Goal: Obtain resource: Download file/media

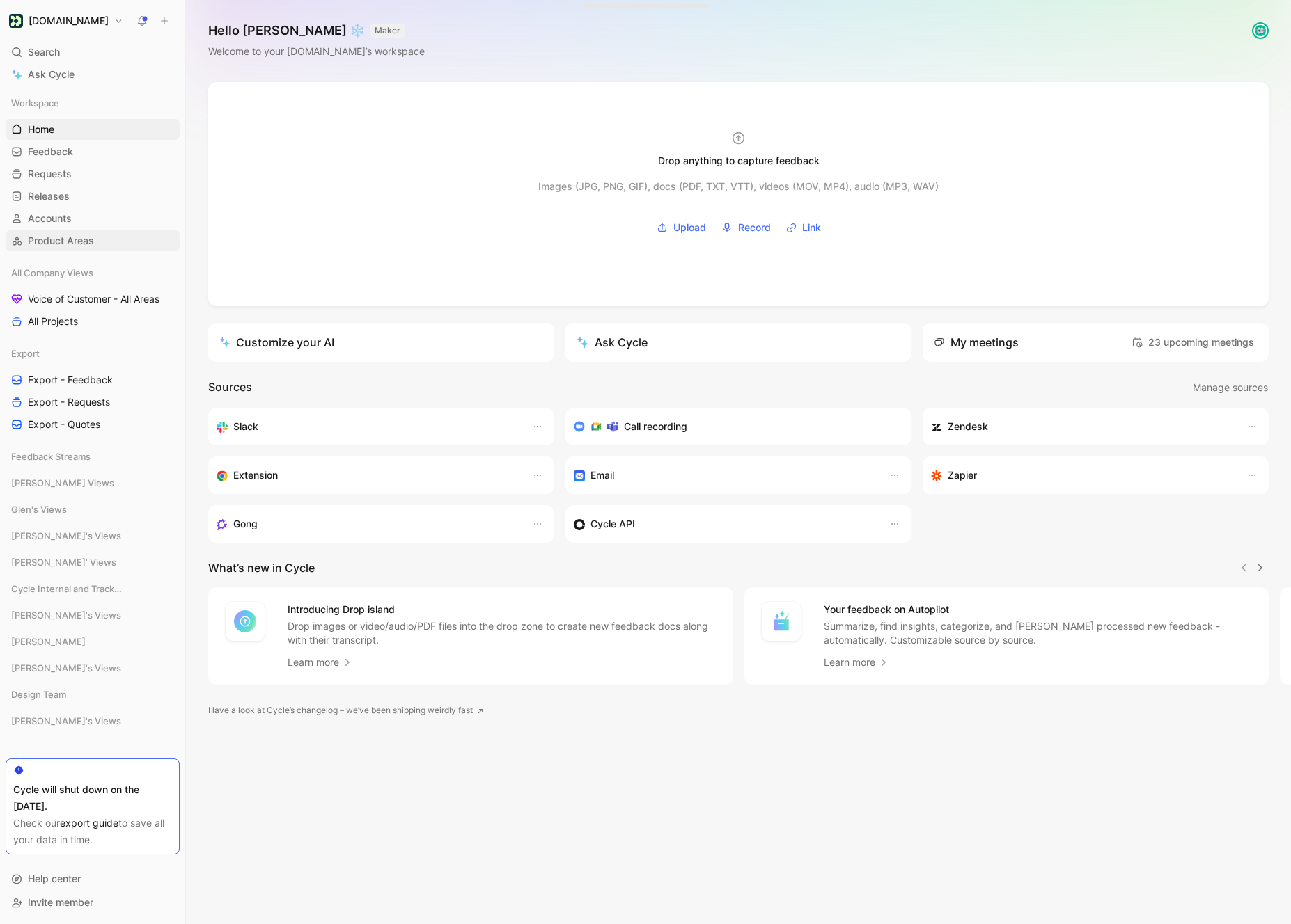
click at [75, 242] on span "Product Areas" at bounding box center [61, 241] width 66 height 14
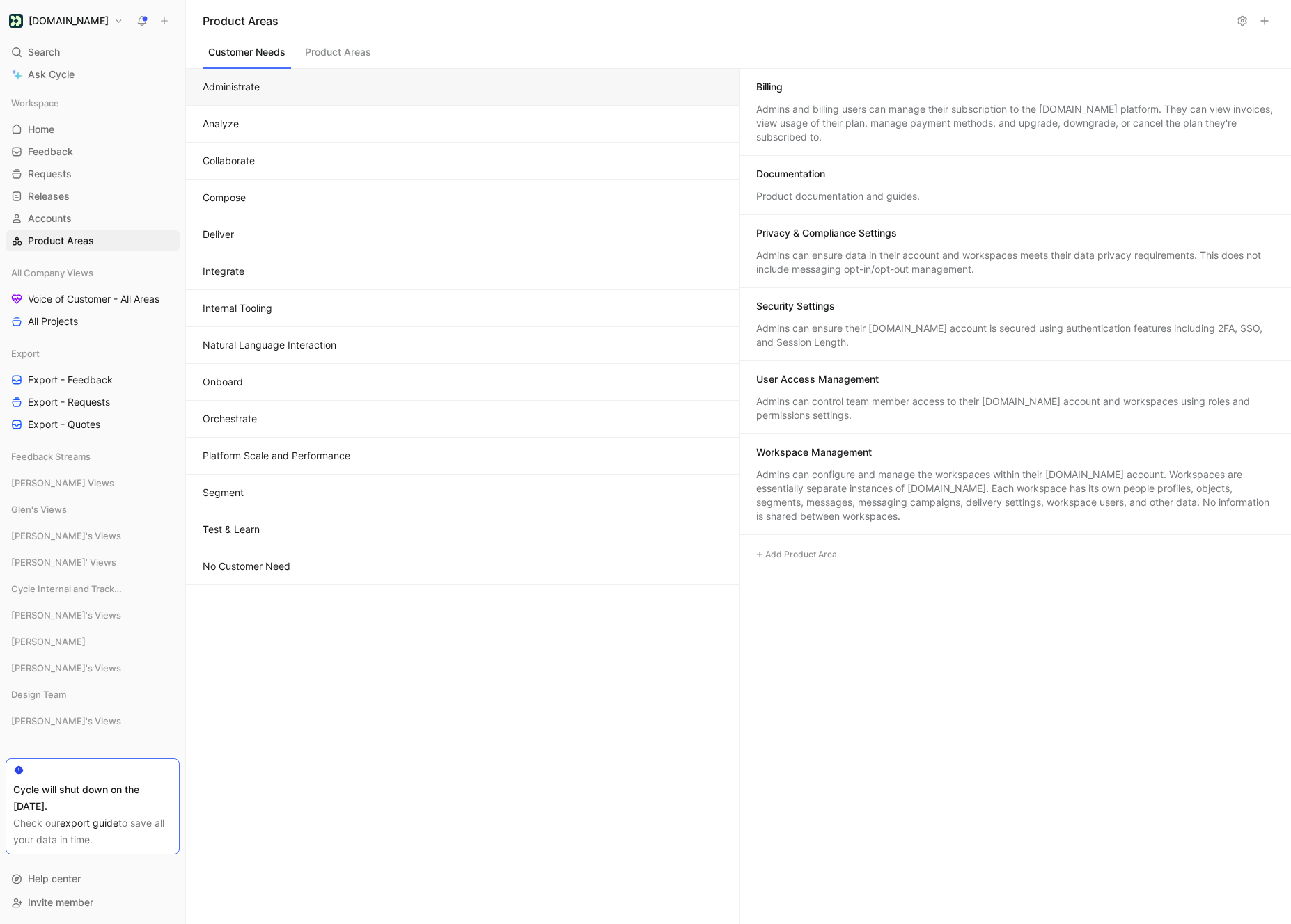
click at [327, 52] on button "Product Areas" at bounding box center [337, 55] width 77 height 27
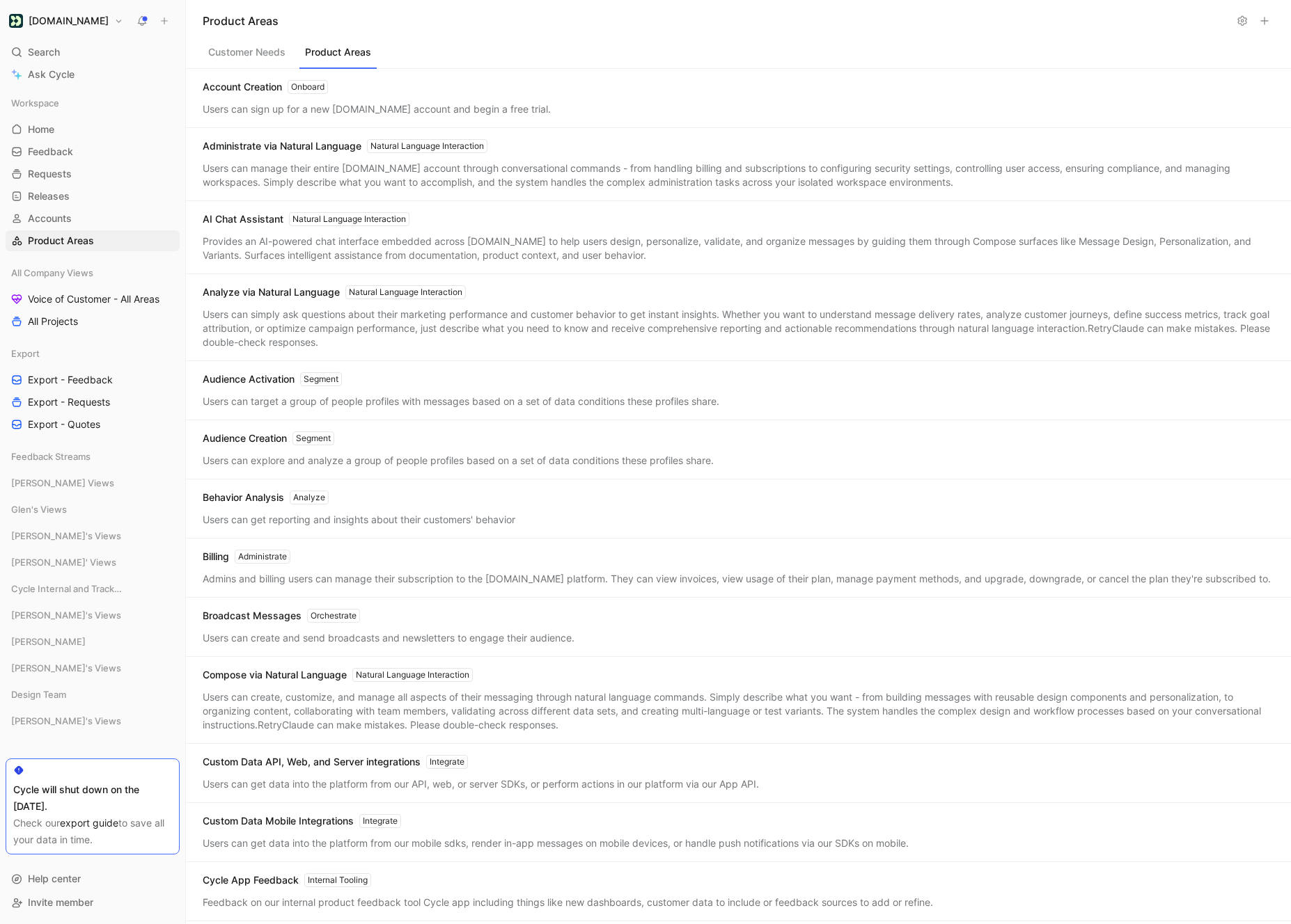
click at [253, 64] on button "Customer Needs" at bounding box center [247, 55] width 88 height 27
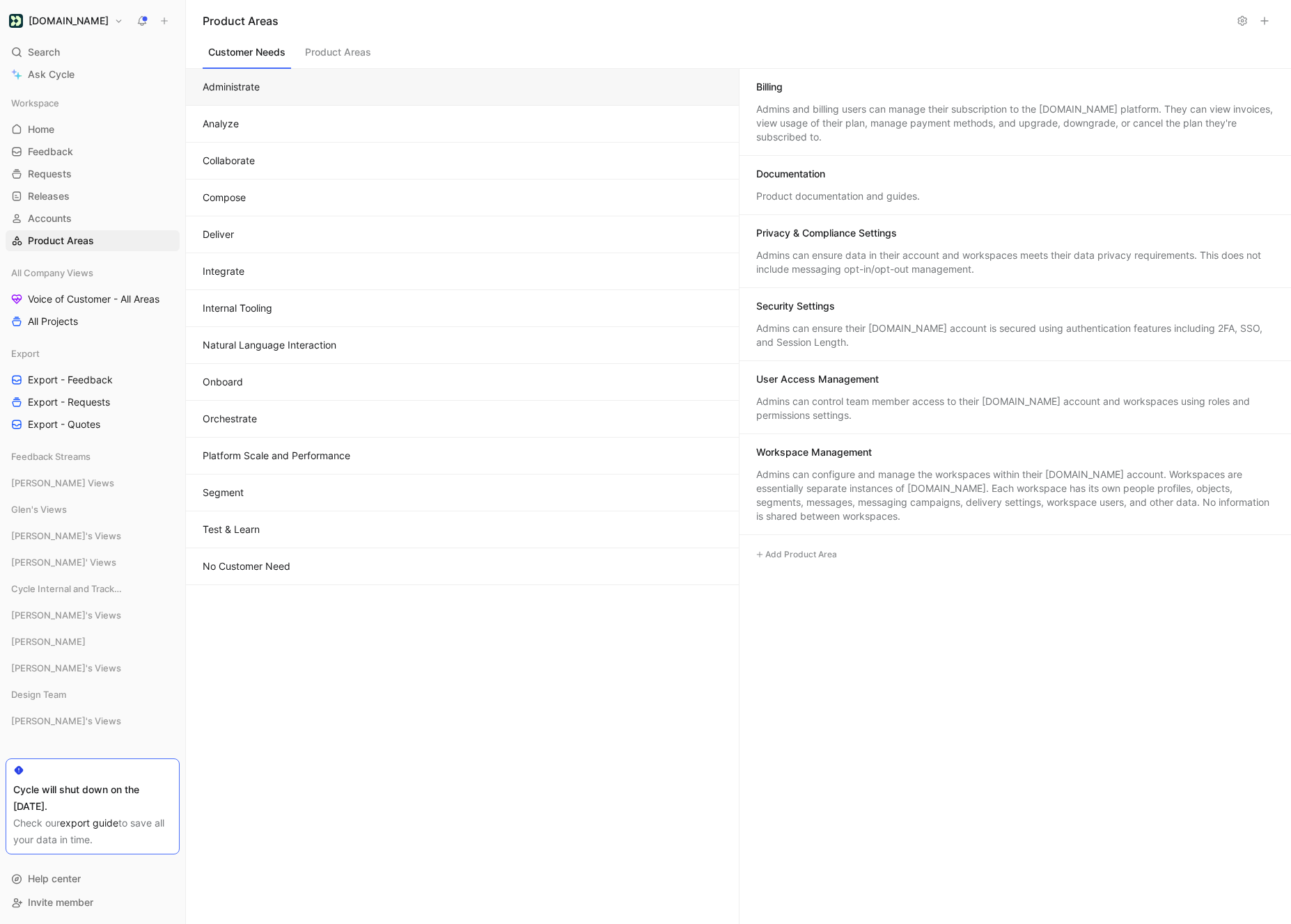
click at [312, 392] on button "Onboard" at bounding box center [462, 382] width 553 height 37
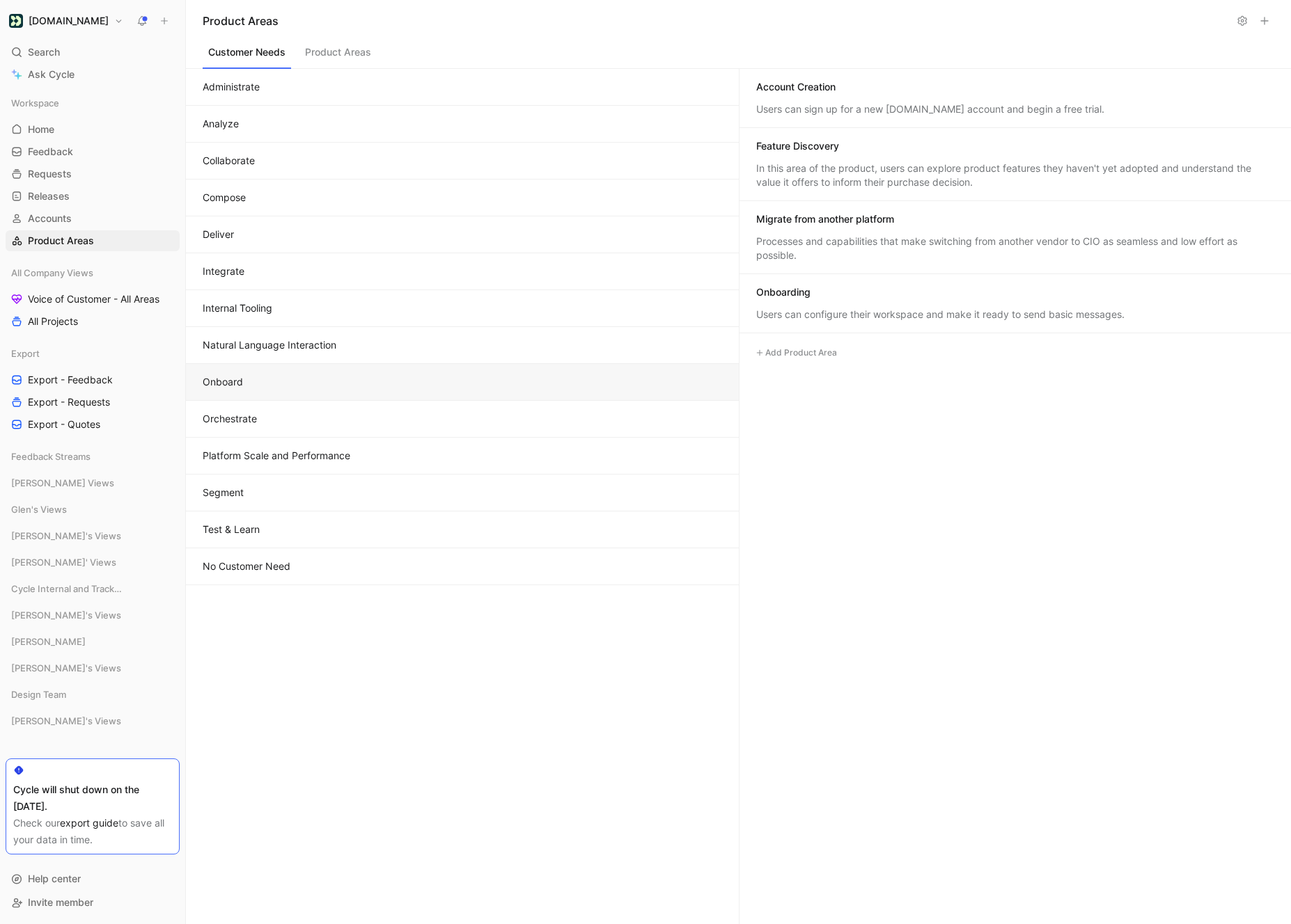
click at [249, 200] on button "Compose" at bounding box center [462, 198] width 553 height 37
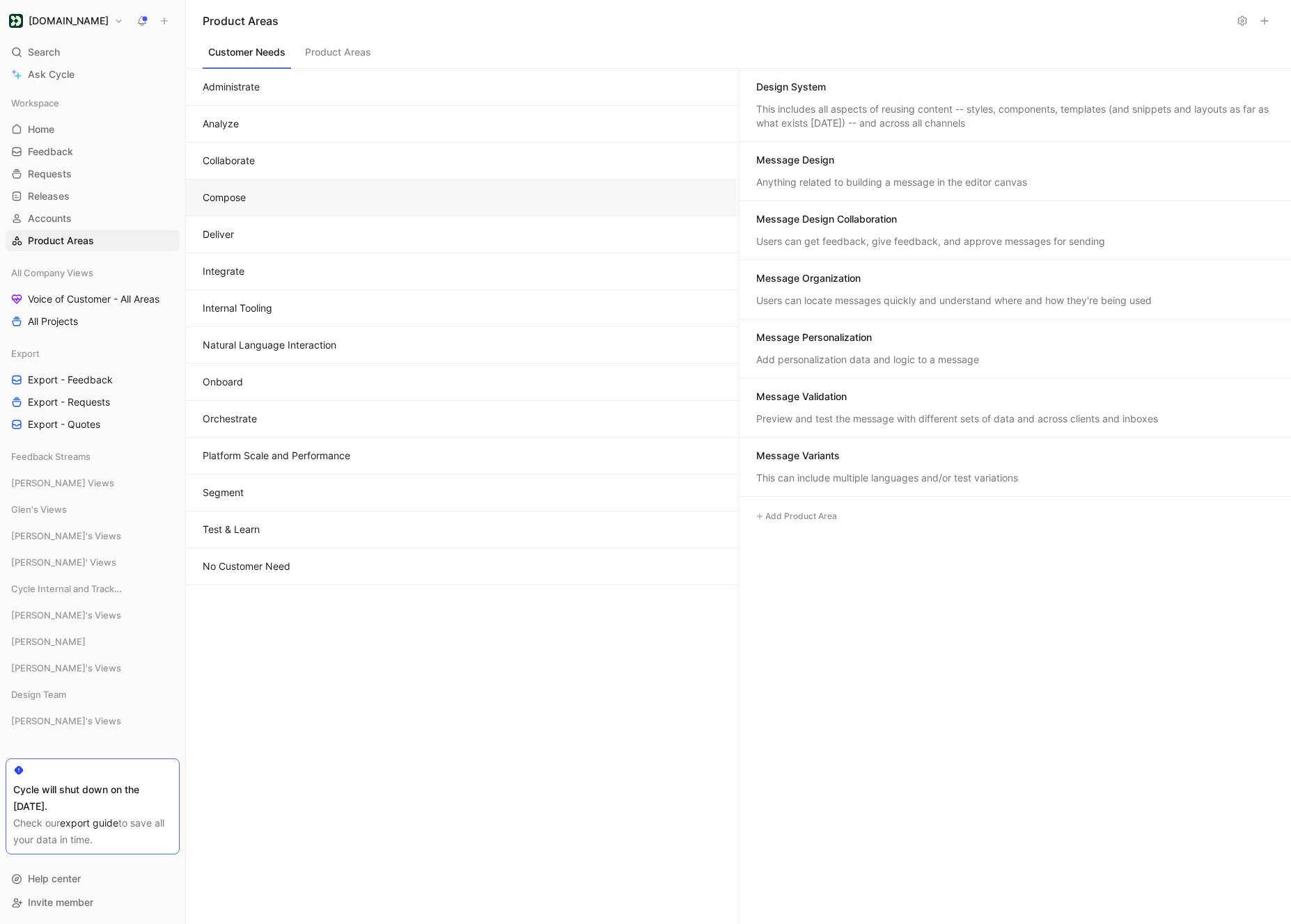
click at [348, 169] on button "Collaborate" at bounding box center [462, 161] width 553 height 37
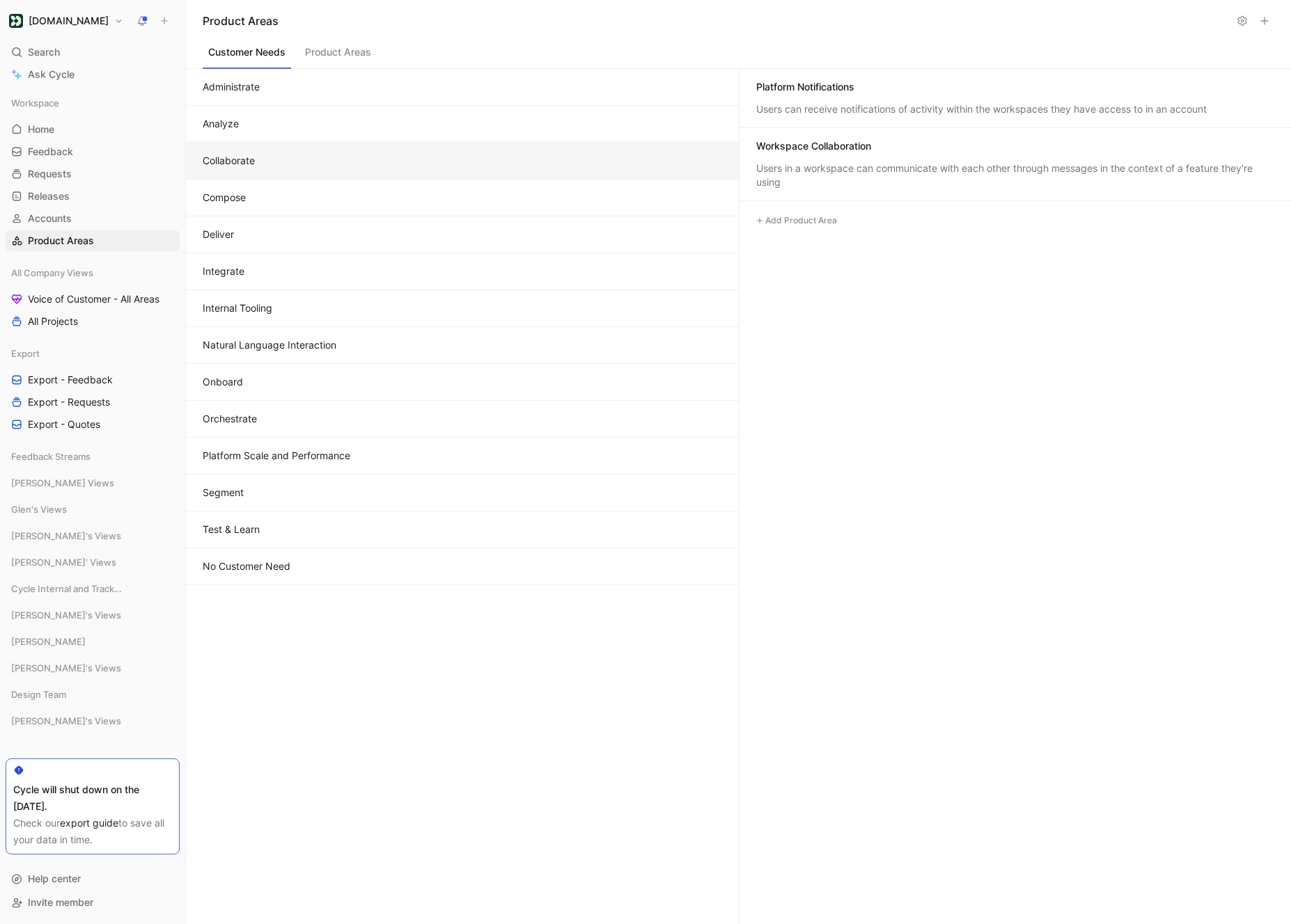
click at [286, 122] on button "Analyze" at bounding box center [462, 124] width 553 height 37
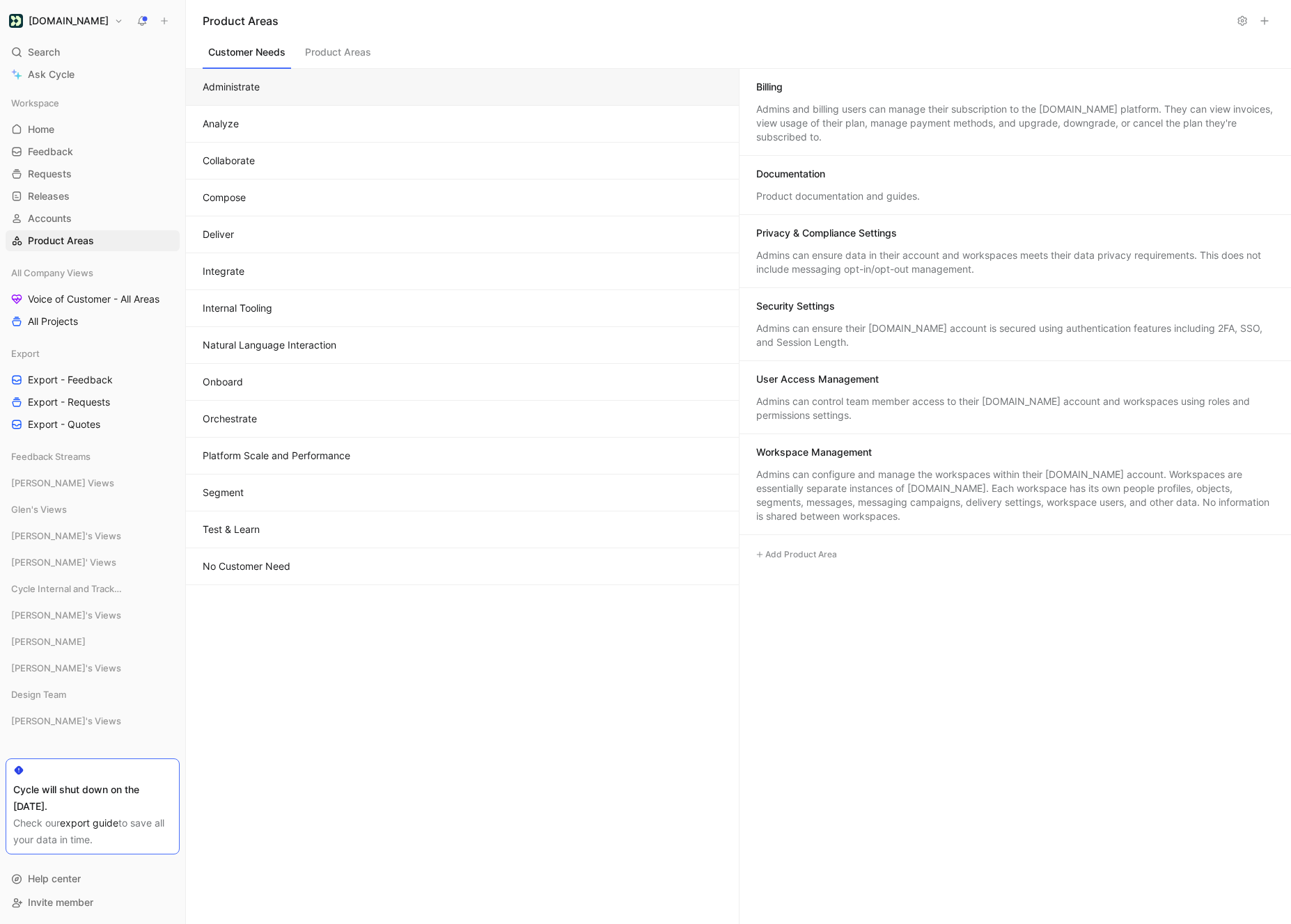
click at [277, 97] on button "Administrate" at bounding box center [462, 87] width 553 height 37
click at [314, 395] on button "Onboard" at bounding box center [462, 382] width 553 height 37
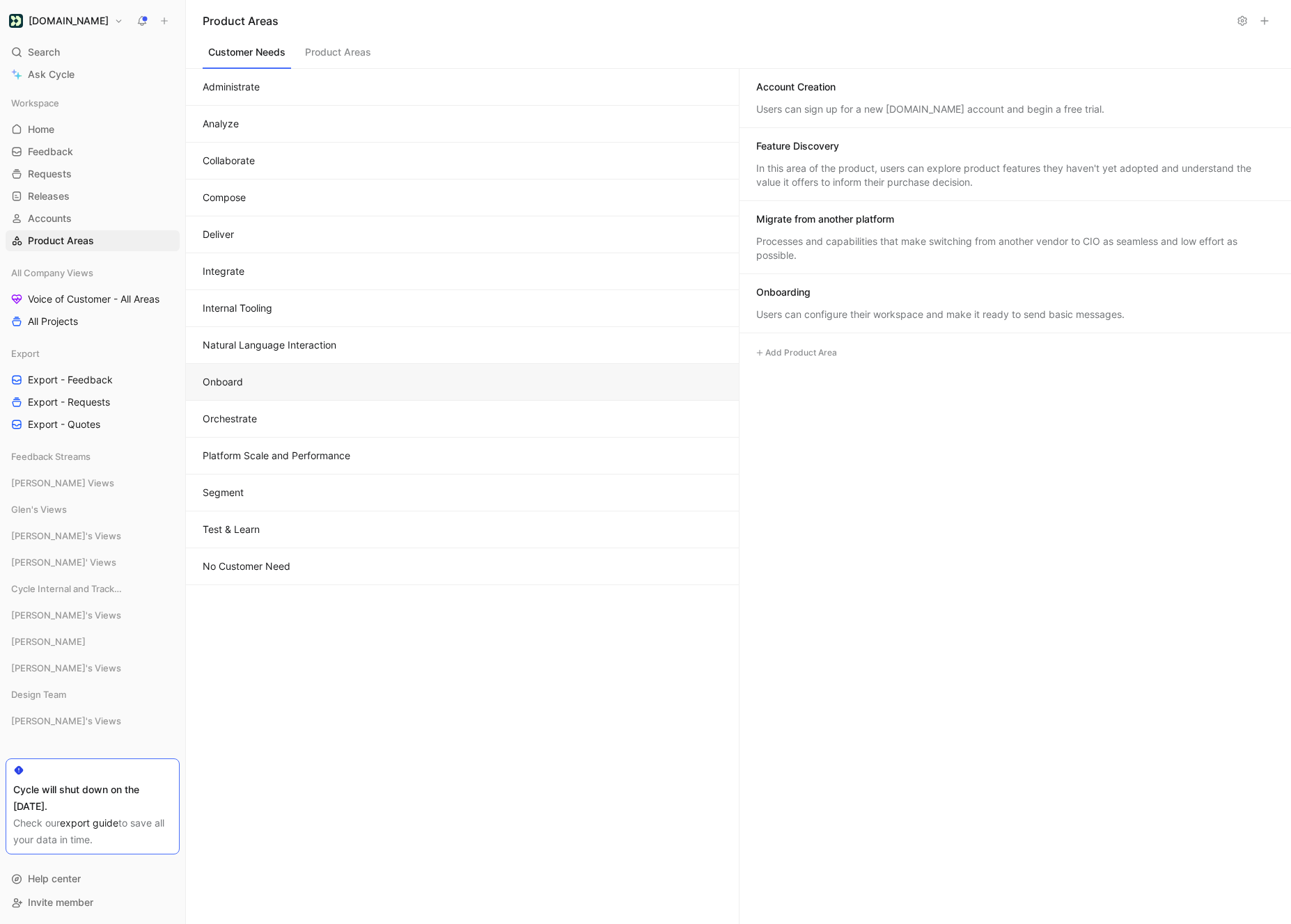
click at [321, 429] on button "Orchestrate" at bounding box center [462, 420] width 553 height 37
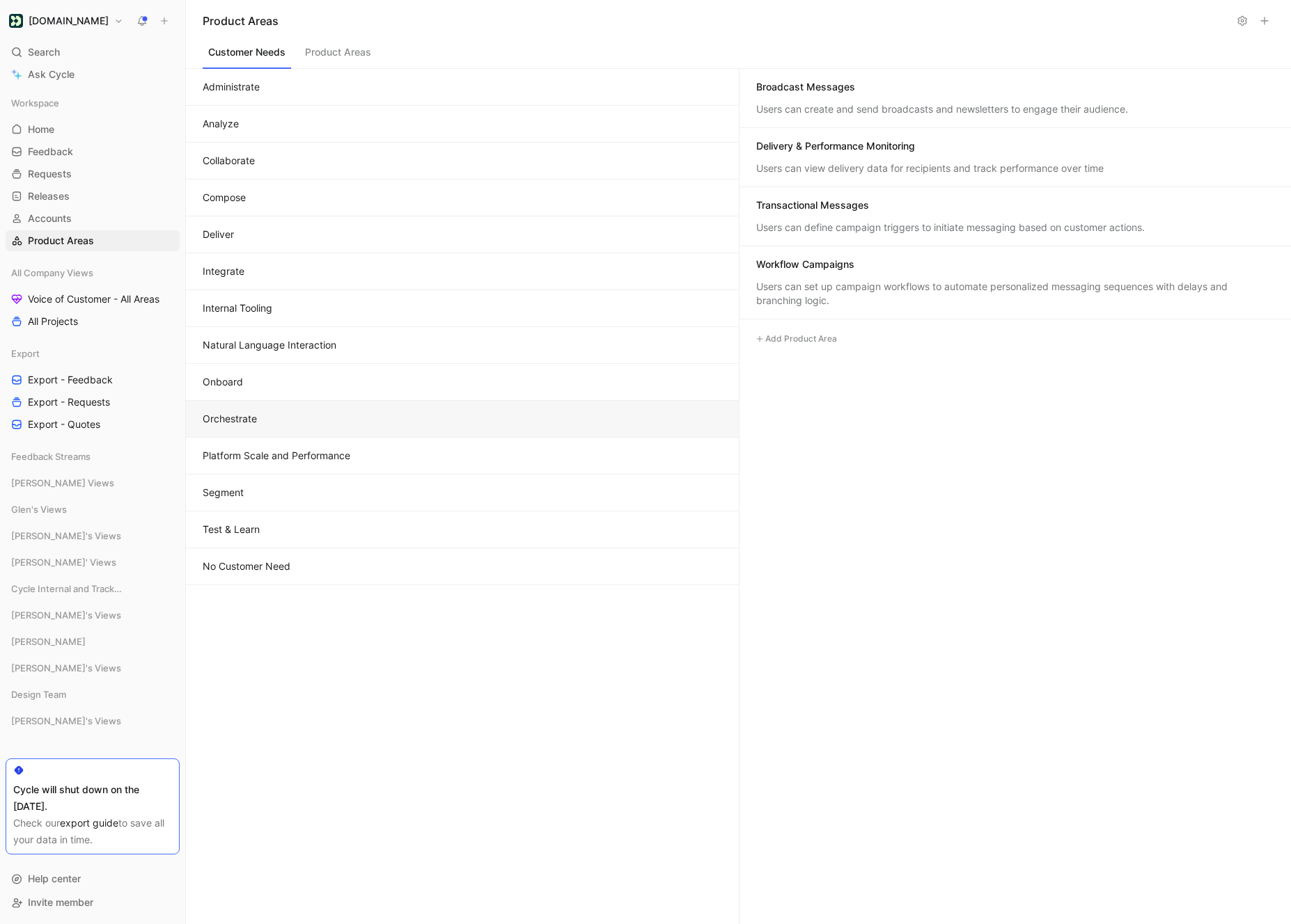
click at [355, 459] on button "Platform Scale and Performance" at bounding box center [462, 456] width 553 height 37
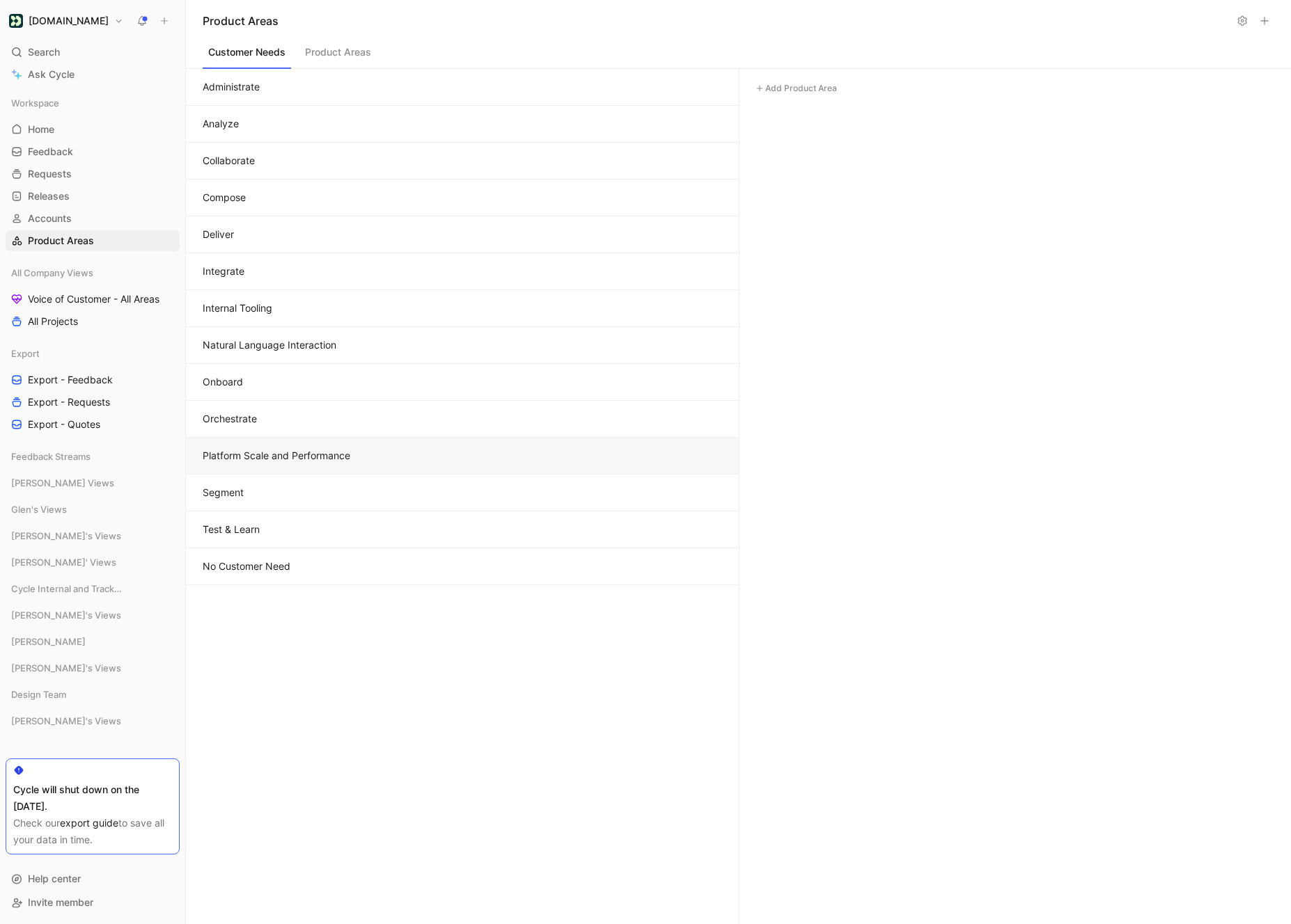
click at [334, 509] on button "Segment" at bounding box center [462, 493] width 553 height 37
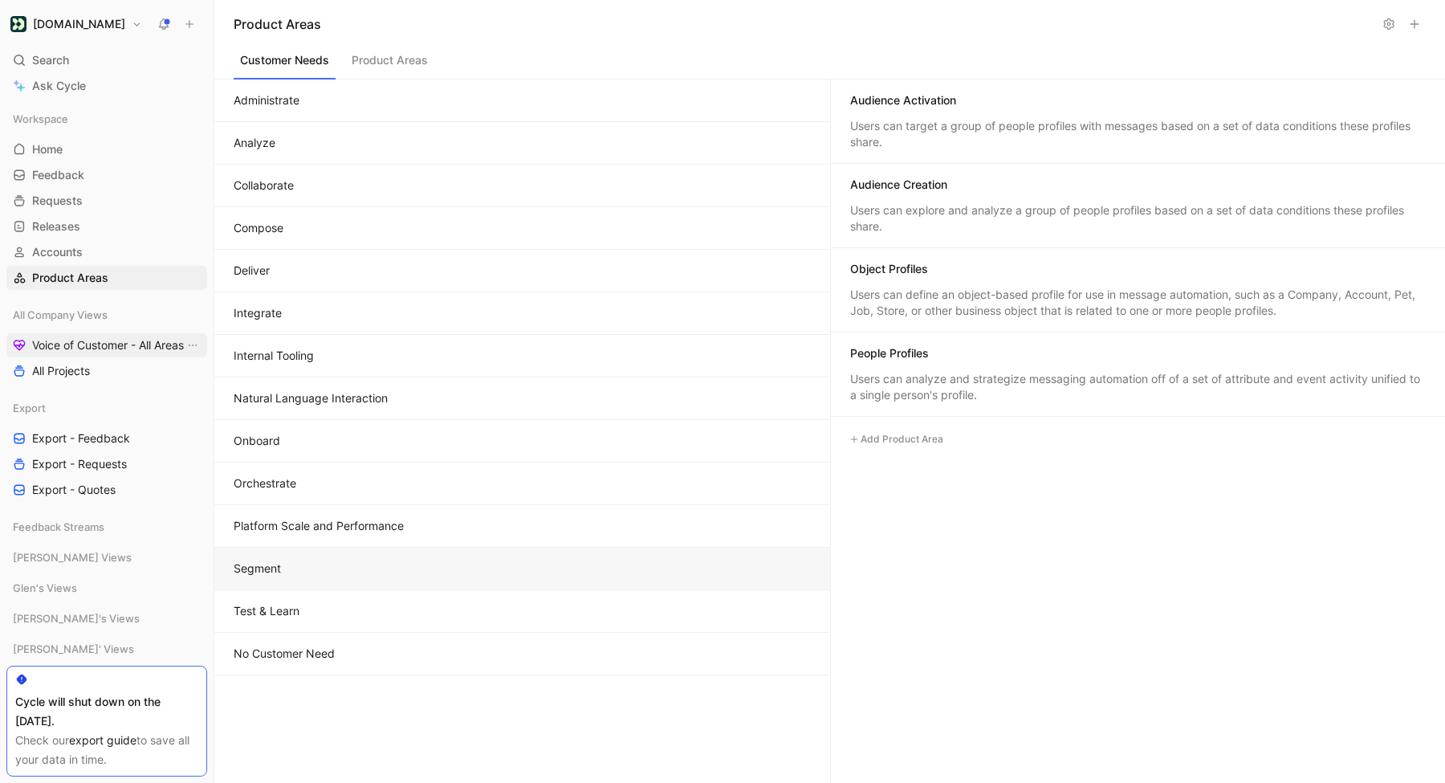
click at [52, 347] on span "Voice of Customer - All Areas" at bounding box center [108, 345] width 152 height 16
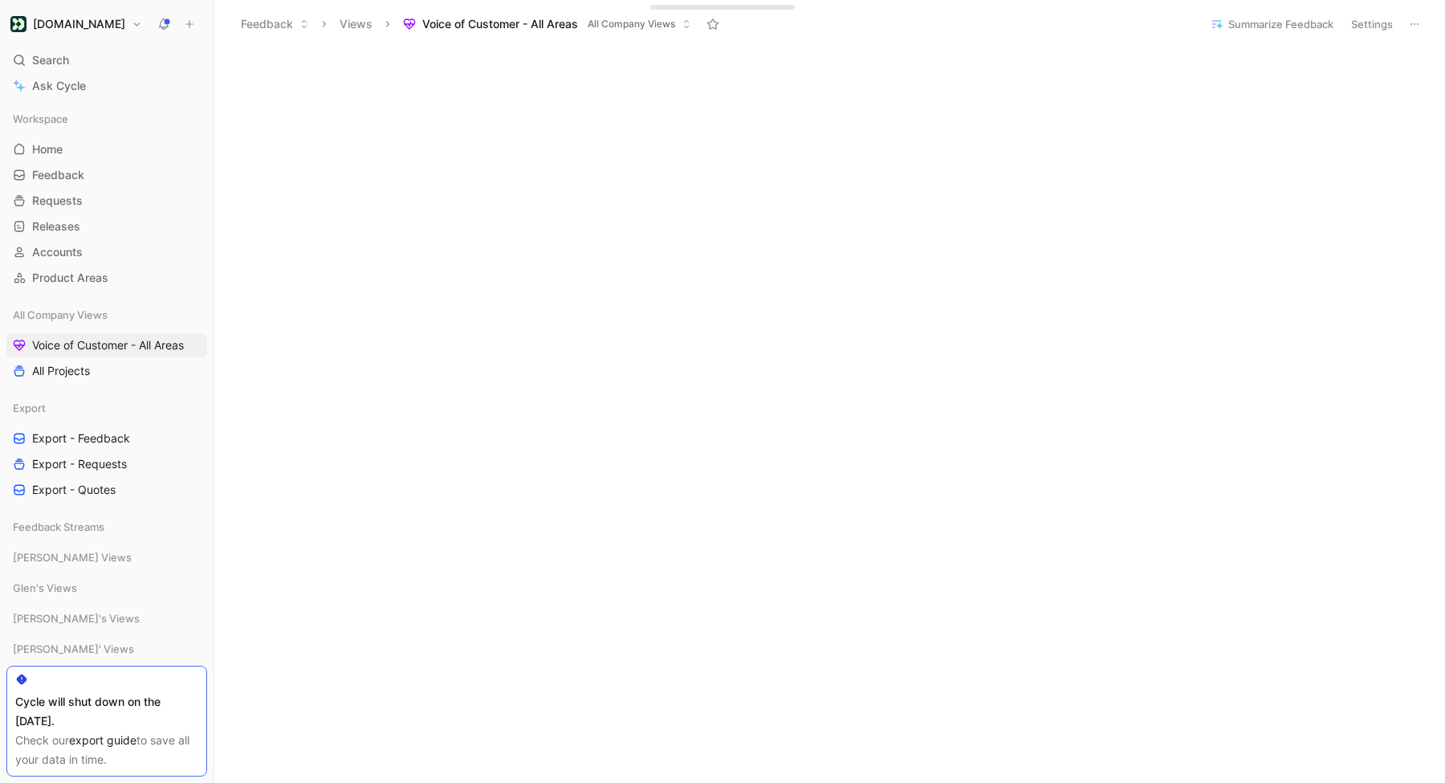
scroll to position [549, 0]
click at [80, 676] on div at bounding box center [106, 679] width 183 height 13
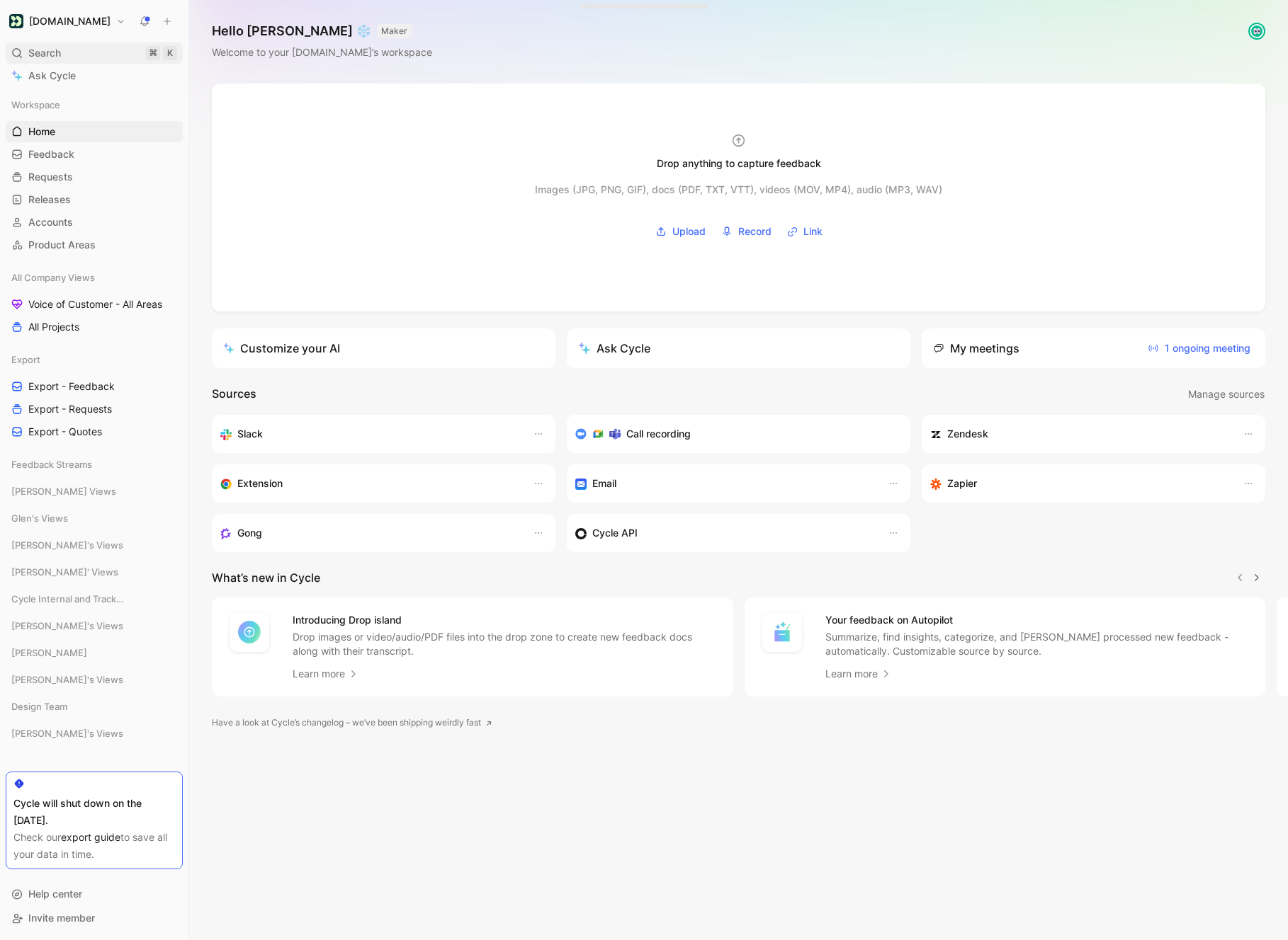
click at [50, 58] on span "Search" at bounding box center [44, 53] width 33 height 17
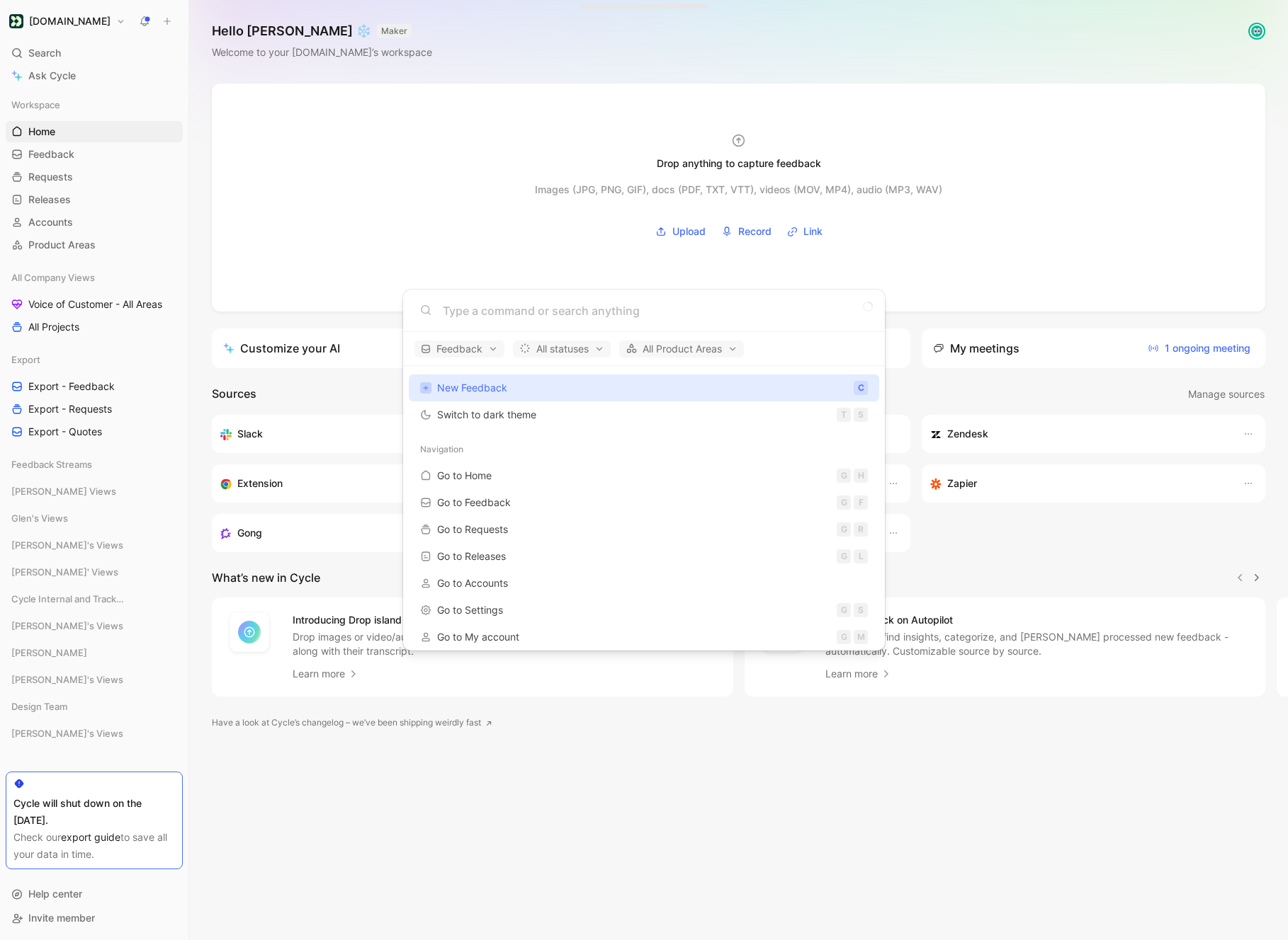
click at [50, 78] on body "Customer.io Search ⌘ K Ask Cycle Workspace Home G then H Feedback G then F Requ…" at bounding box center [644, 470] width 1288 height 940
click at [51, 78] on span "Ask Cycle" at bounding box center [52, 75] width 48 height 17
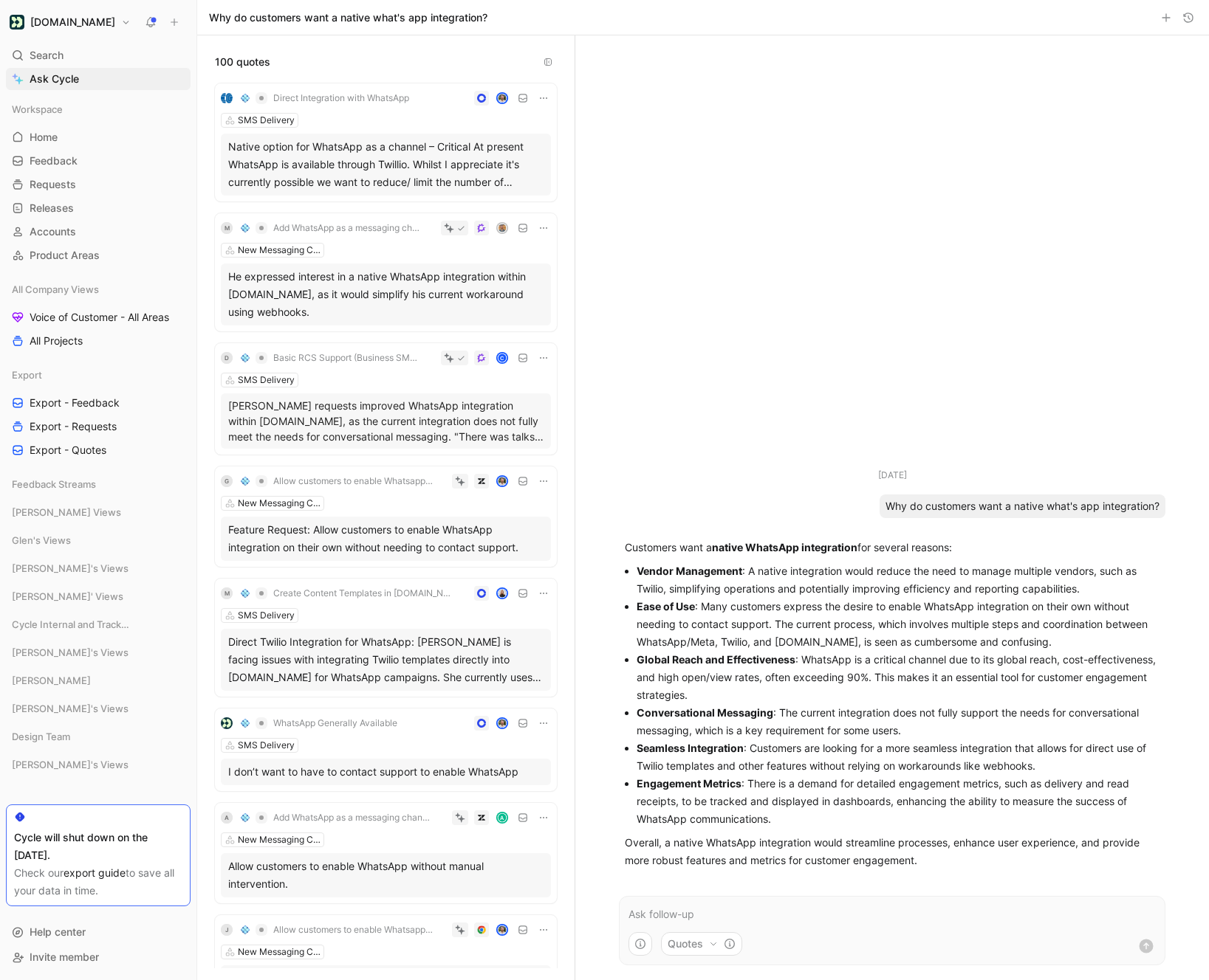
click at [648, 905] on form "Quotes" at bounding box center [892, 930] width 546 height 69
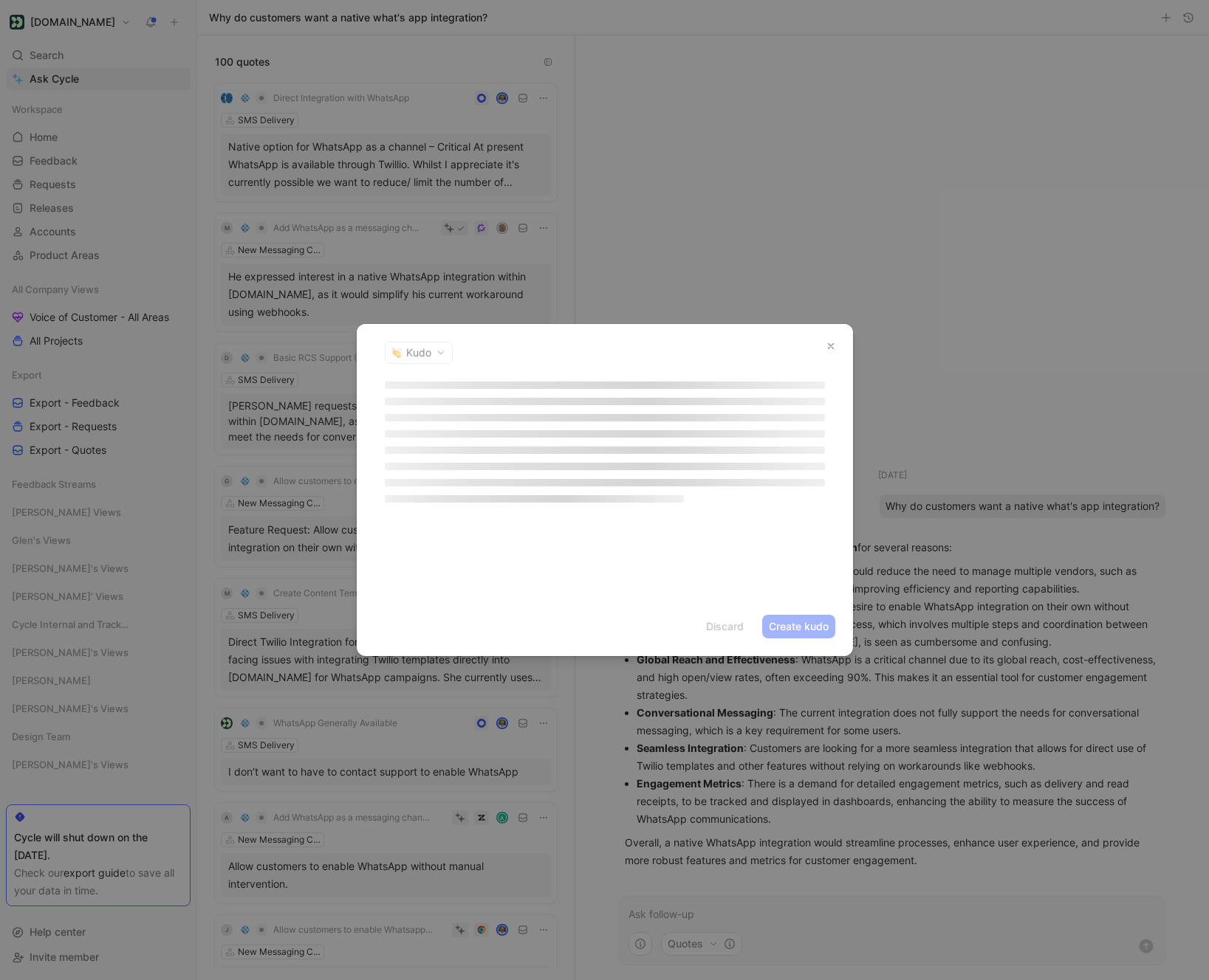
click at [668, 906] on div at bounding box center [604, 490] width 1209 height 980
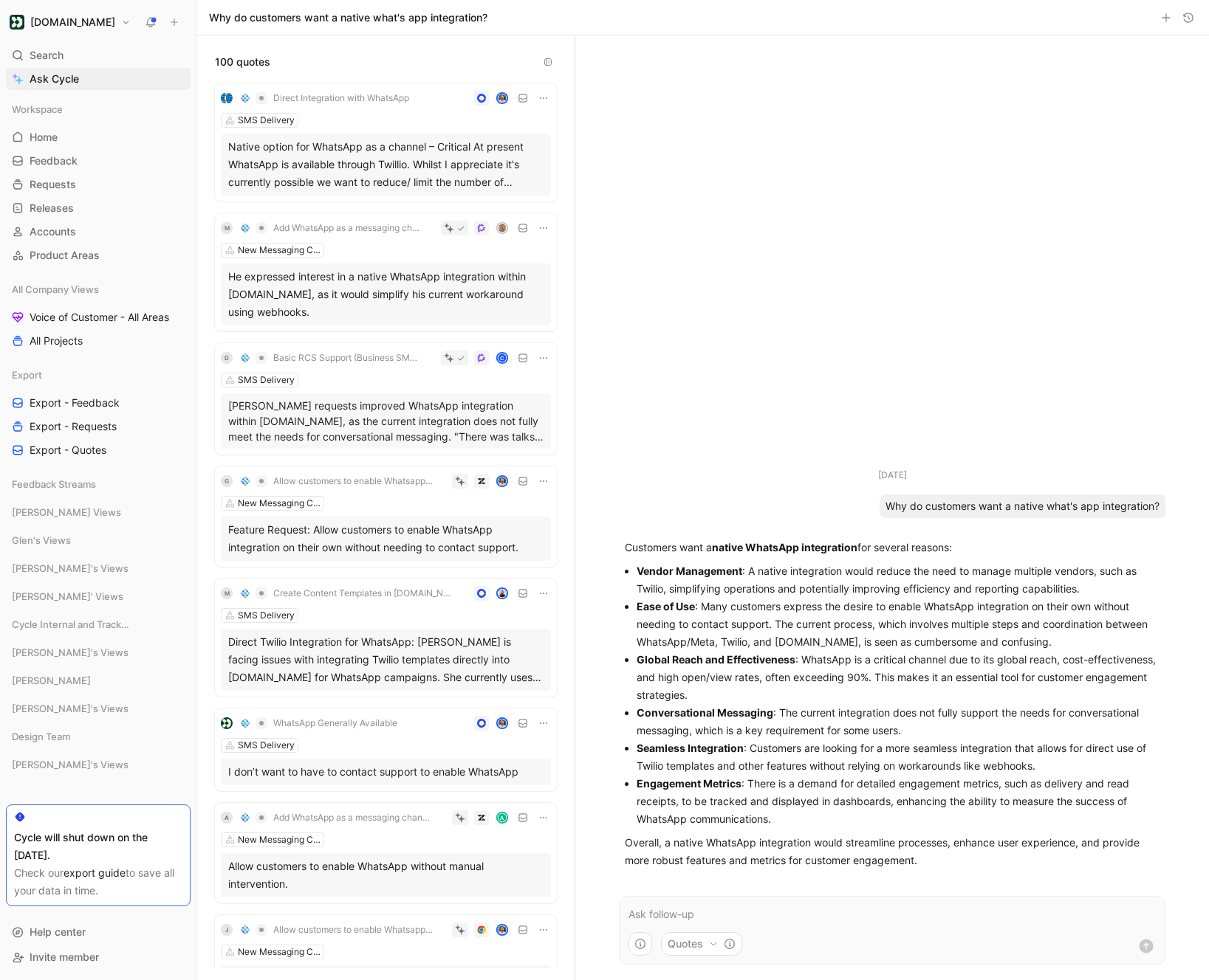
click at [677, 914] on p at bounding box center [891, 914] width 527 height 17
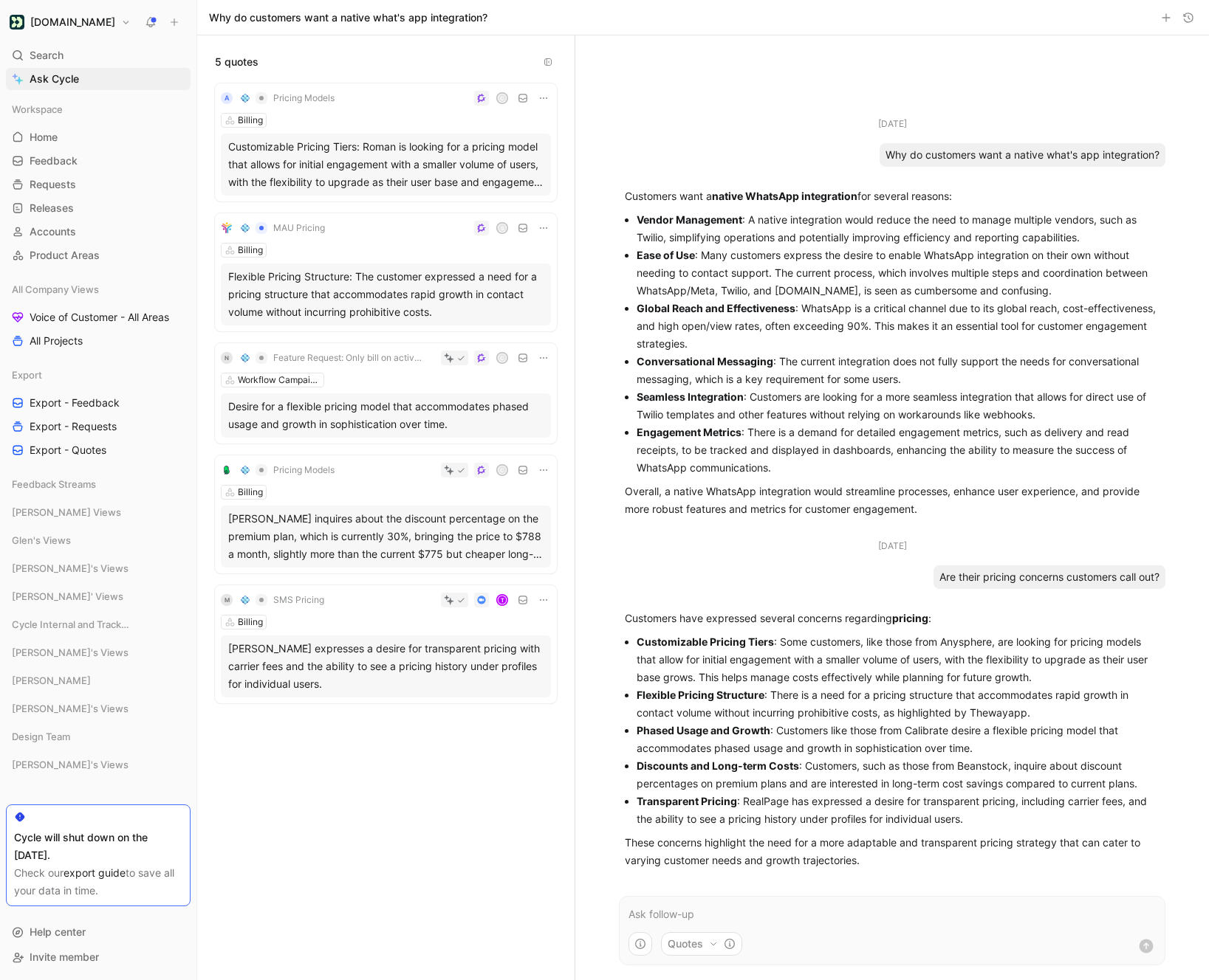
click at [699, 908] on p at bounding box center [891, 914] width 527 height 17
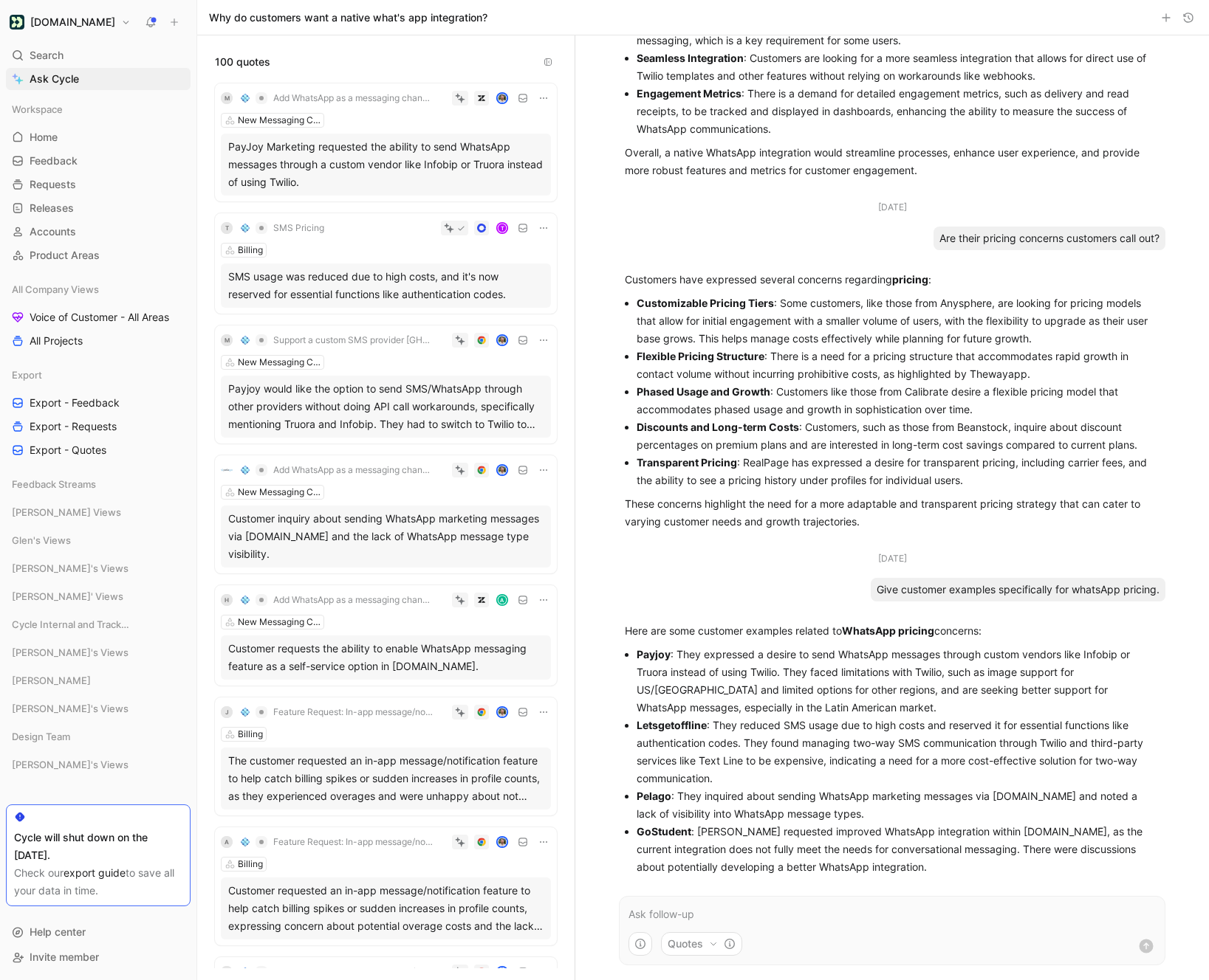
scroll to position [305, 0]
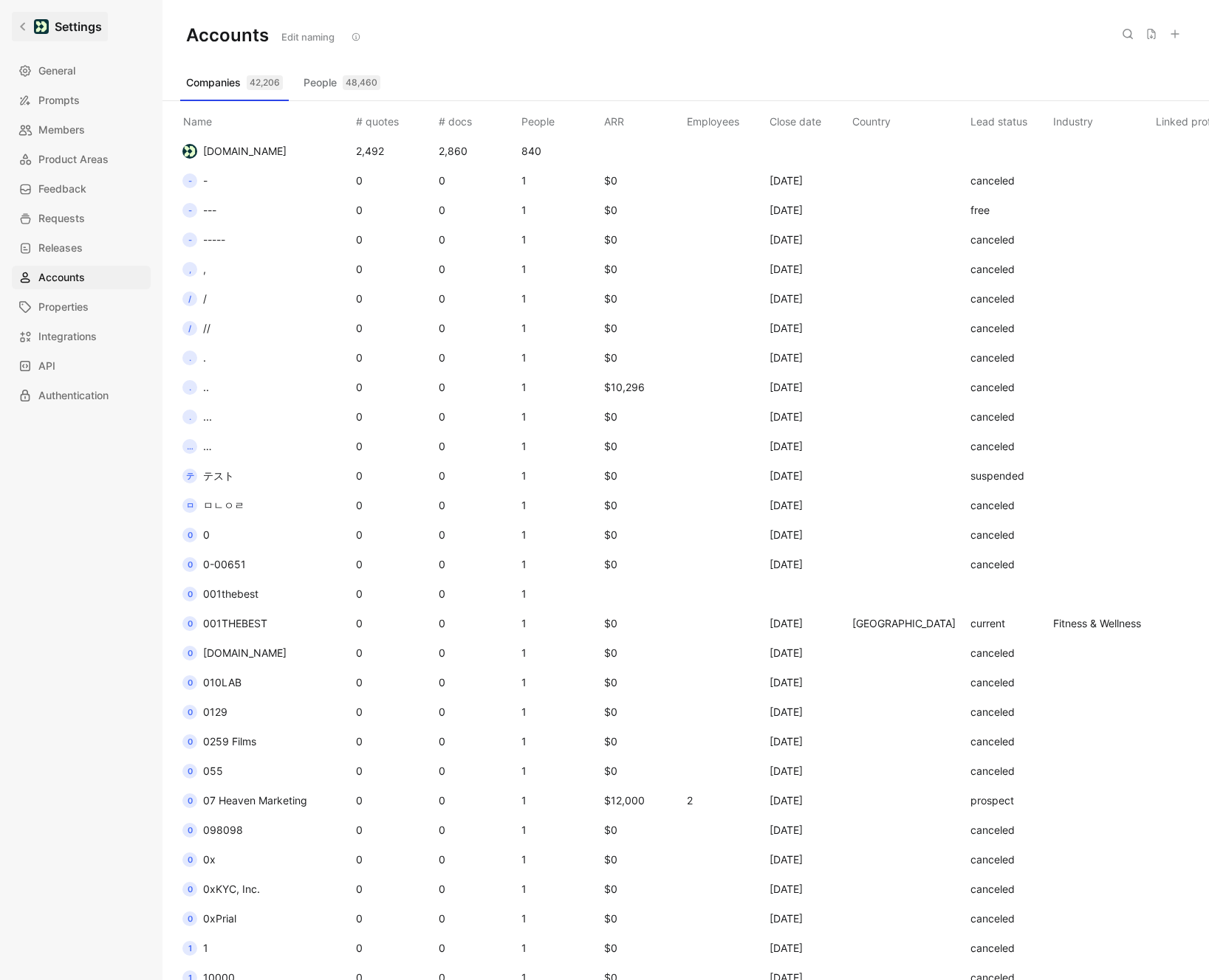
click at [23, 34] on link "Settings" at bounding box center [60, 27] width 96 height 29
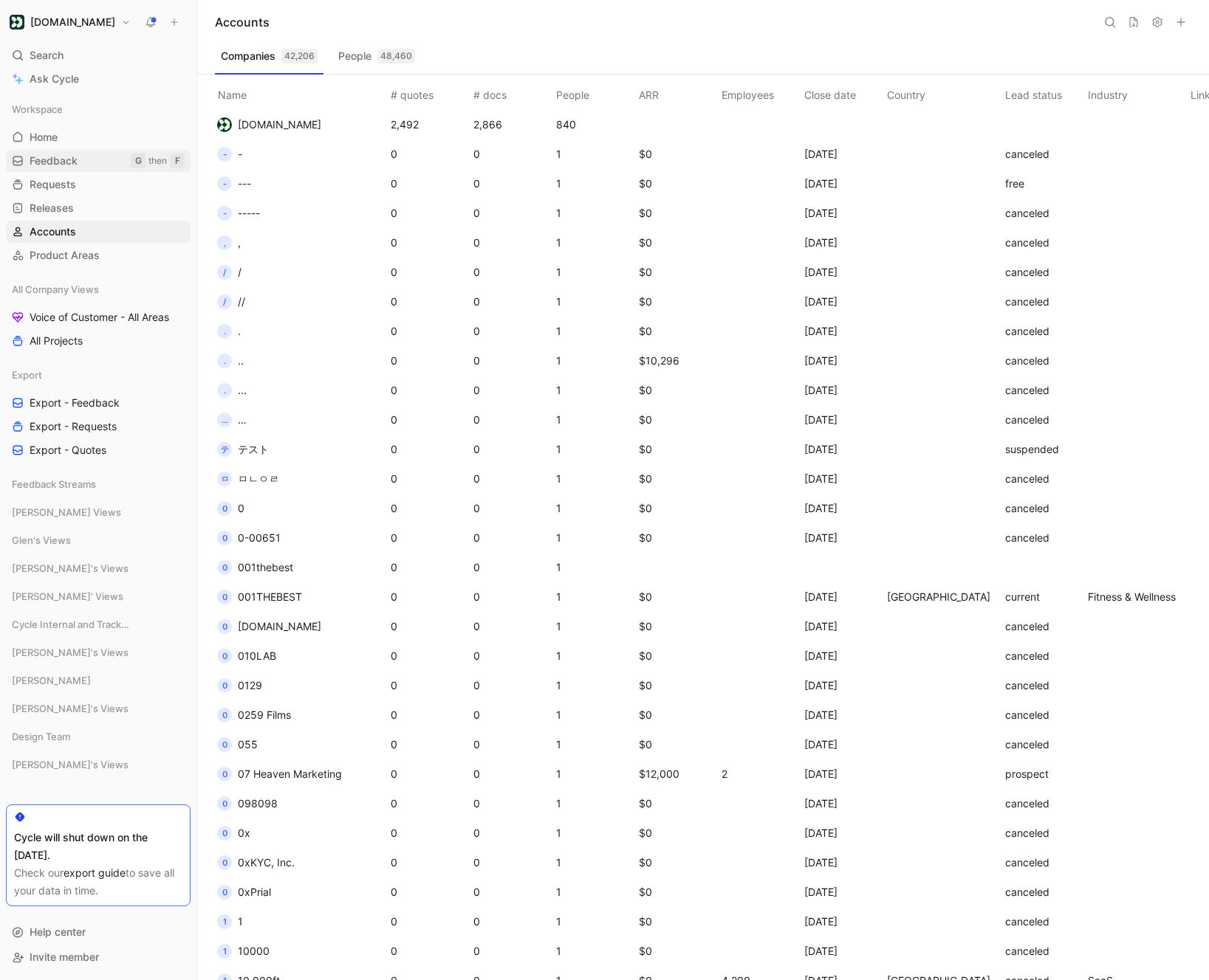
click at [89, 168] on link "Feedback G then F" at bounding box center [97, 161] width 185 height 22
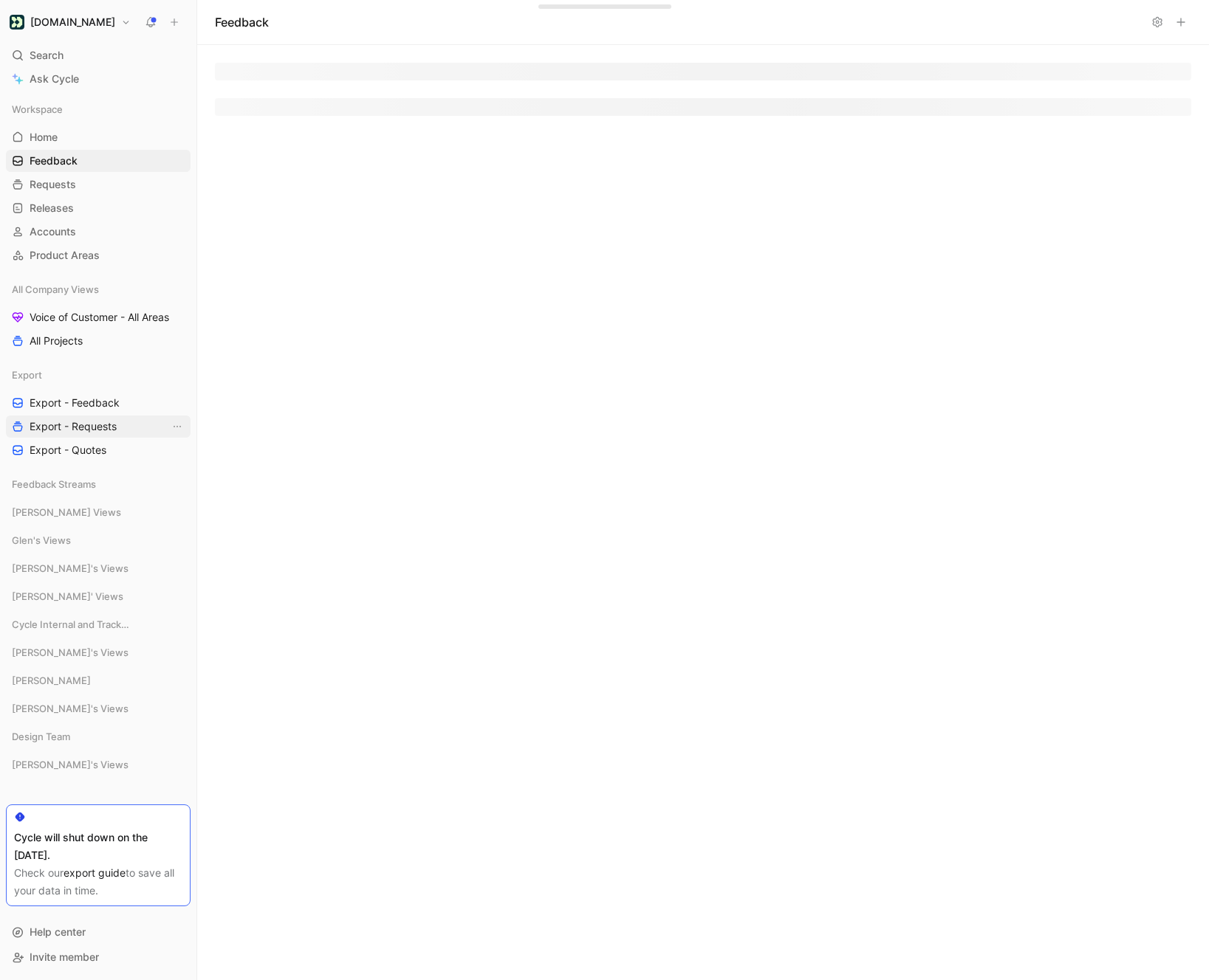
click at [82, 429] on span "Export - Requests" at bounding box center [73, 427] width 87 height 15
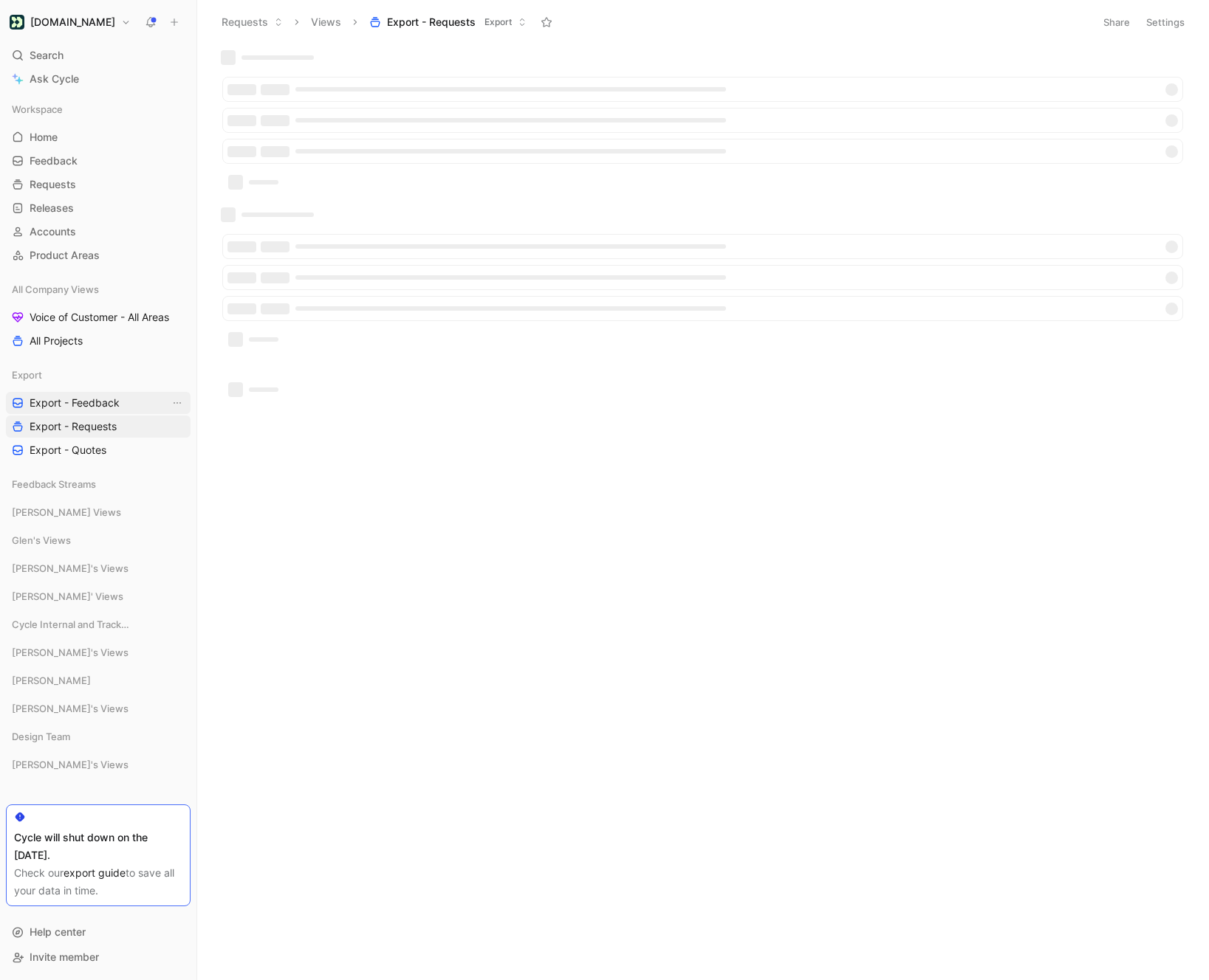
click at [82, 397] on span "Export - Feedback" at bounding box center [74, 403] width 90 height 15
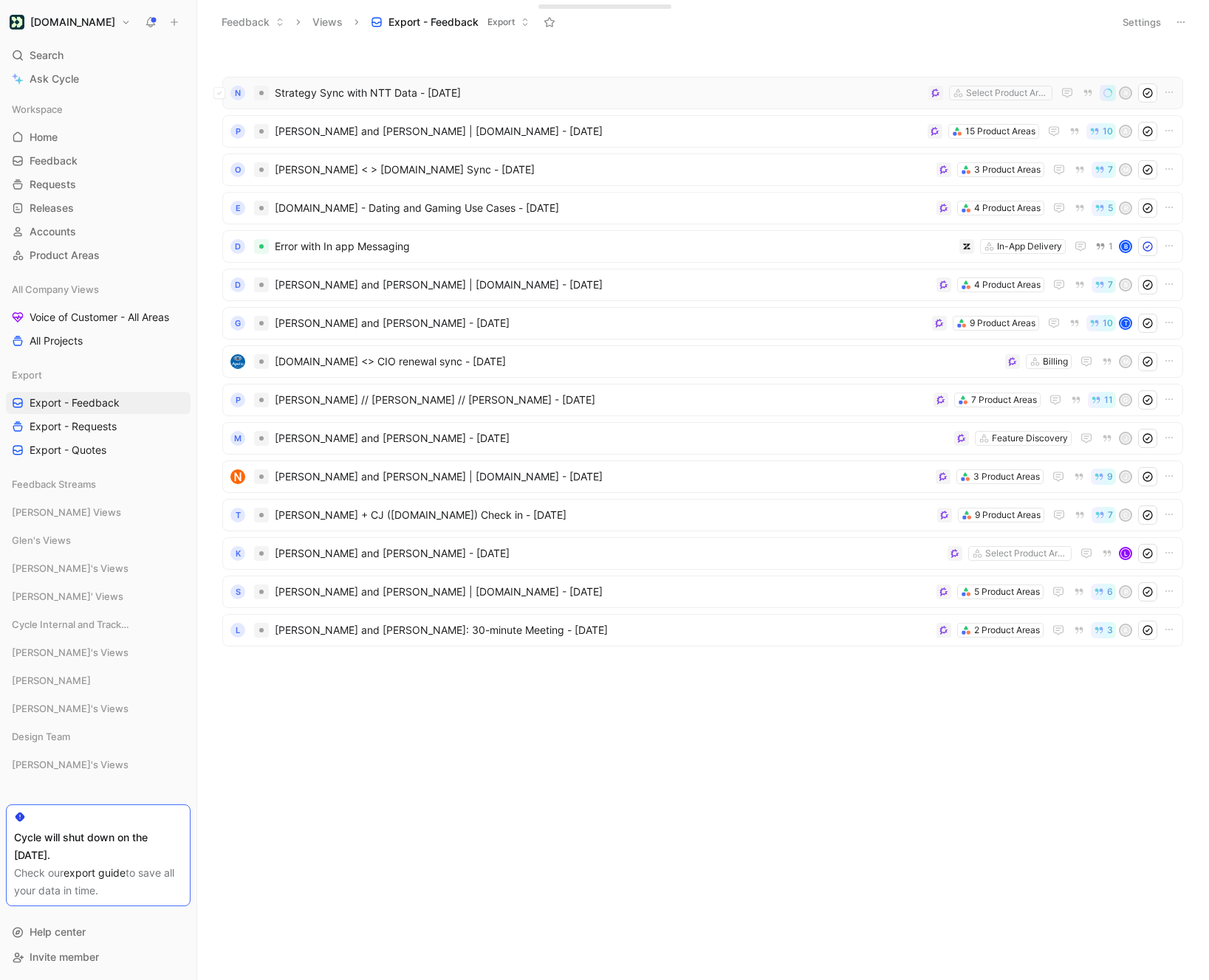
click at [580, 99] on span "Strategy Sync with NTT Data - [DATE]" at bounding box center [599, 93] width 647 height 17
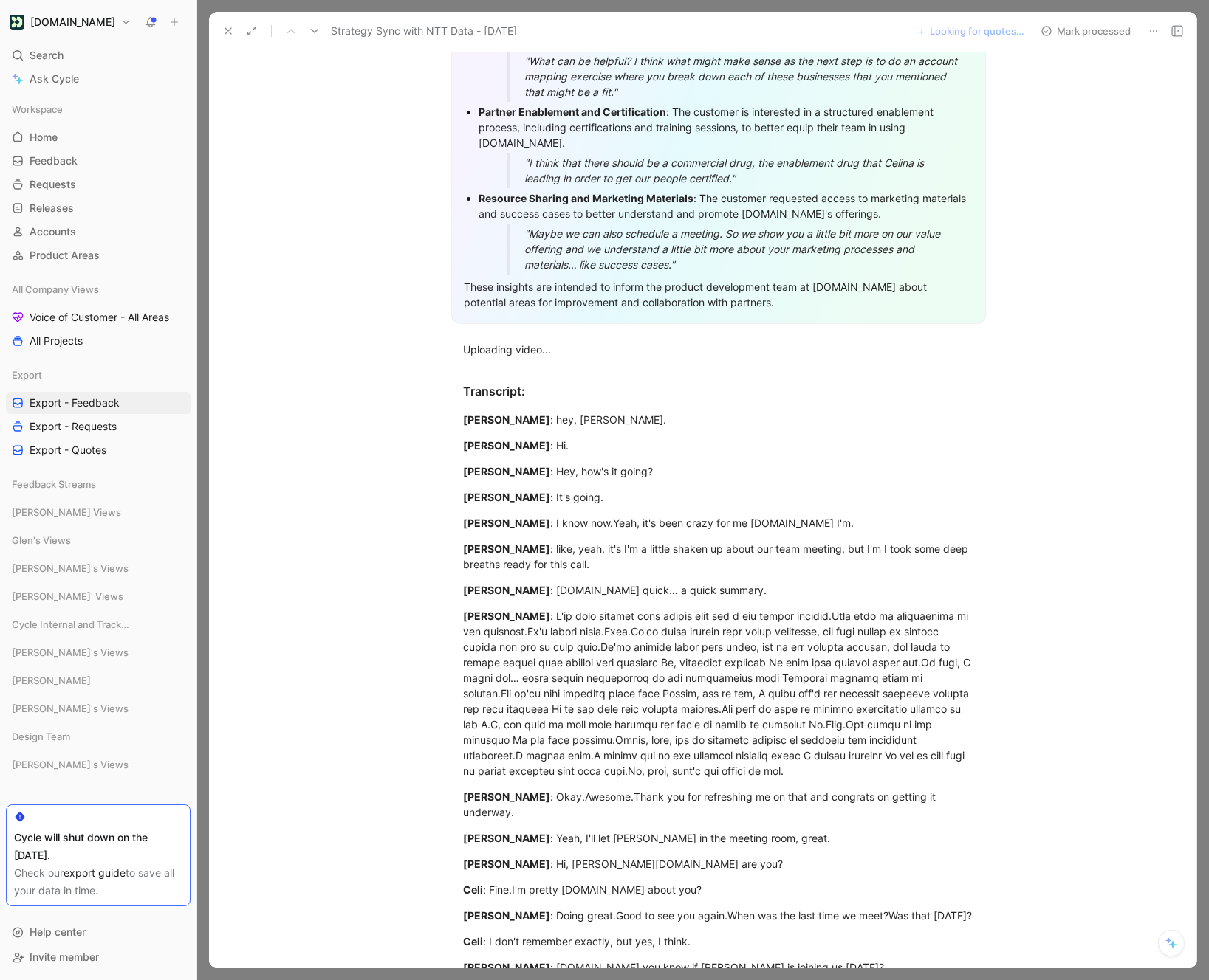
scroll to position [402, 0]
click at [223, 36] on icon at bounding box center [228, 30] width 12 height 12
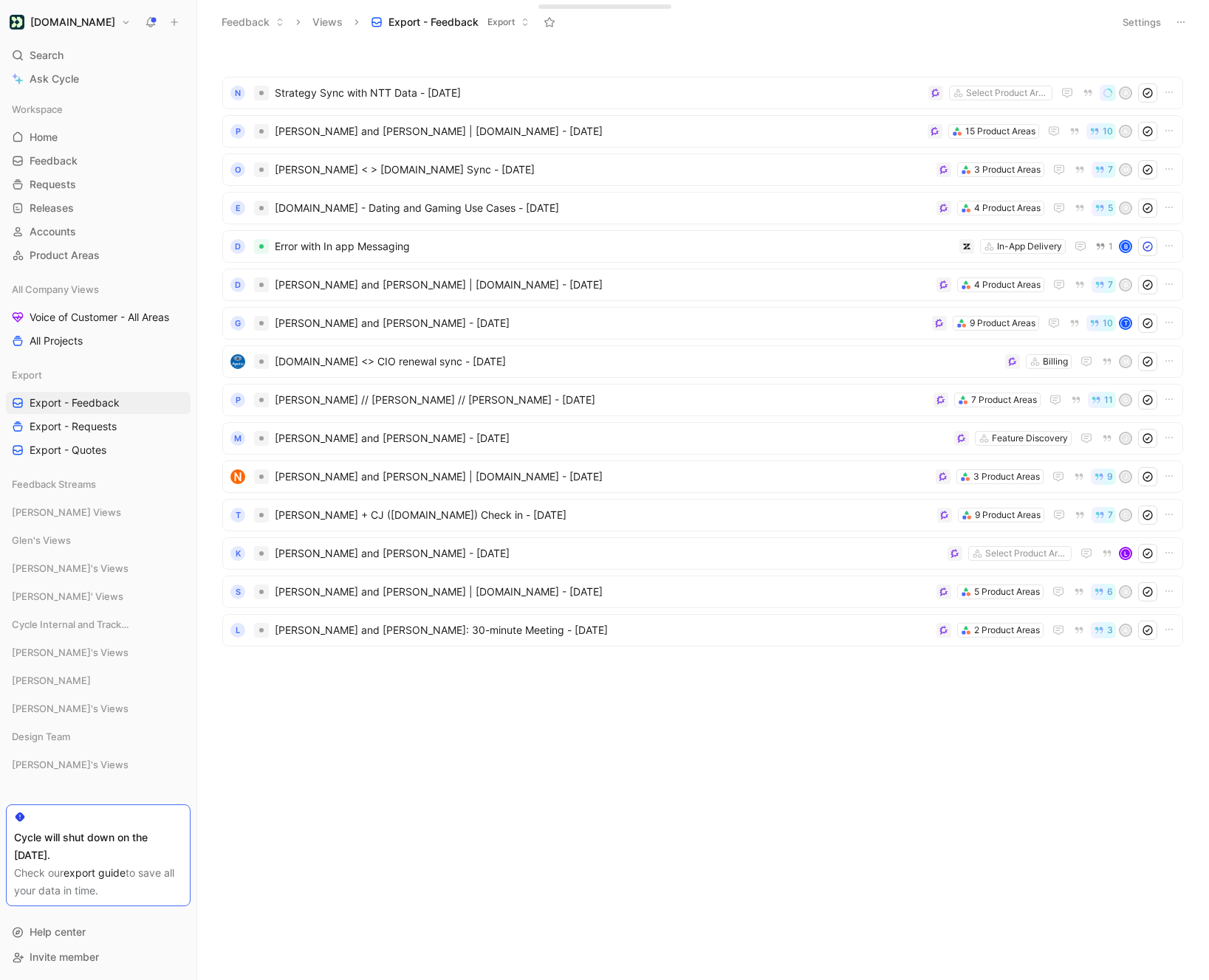
click at [1179, 25] on icon at bounding box center [1180, 22] width 12 height 12
click at [1099, 77] on span "Export in CSV" at bounding box center [1107, 75] width 66 height 13
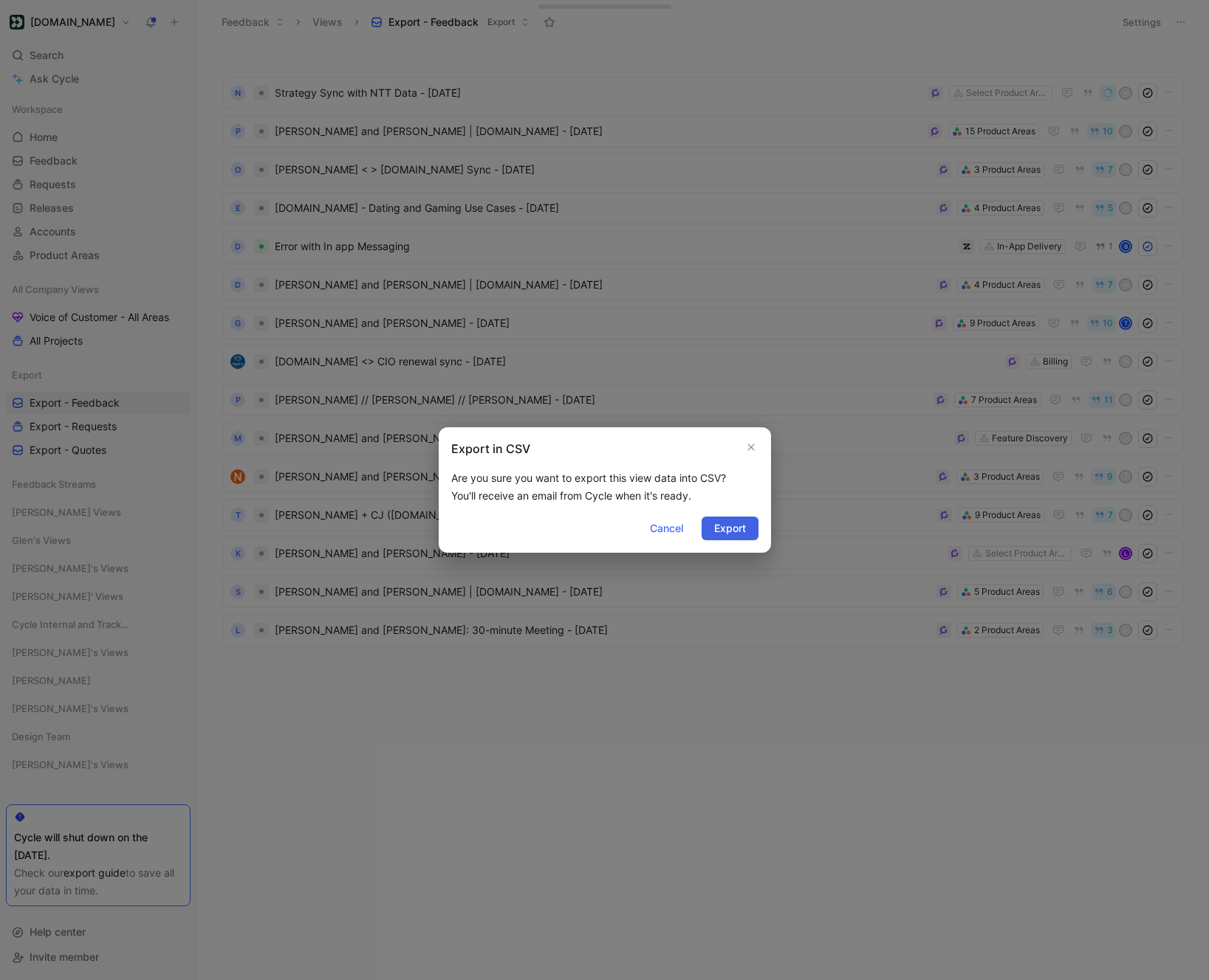
click at [747, 529] on button "Export" at bounding box center [730, 529] width 57 height 24
